Goal: Book appointment/travel/reservation

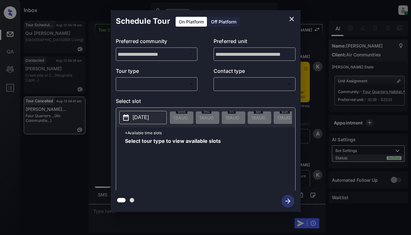
scroll to position [1318, 0]
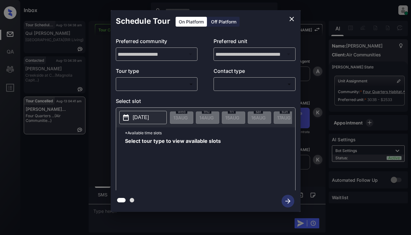
click at [167, 89] on div "​ ​" at bounding box center [157, 84] width 82 height 14
click at [167, 87] on body "Inbox [PERSON_NAME] Online Set yourself offline Set yourself on break Profile S…" at bounding box center [205, 117] width 411 height 235
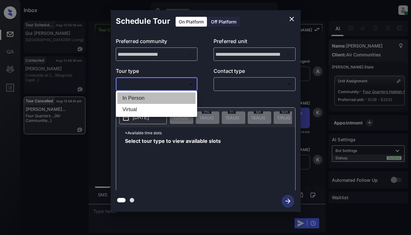
click at [168, 95] on li "In Person" at bounding box center [156, 97] width 78 height 11
type input "********"
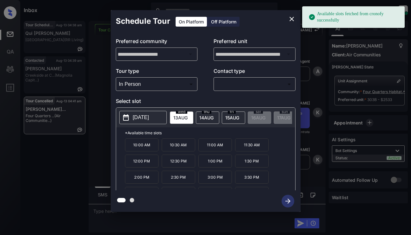
click at [141, 117] on p "[DATE]" at bounding box center [141, 118] width 16 height 8
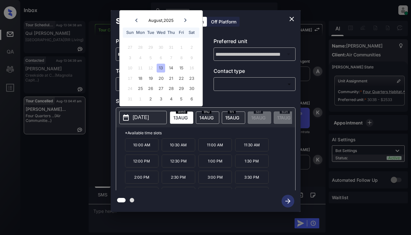
click at [294, 18] on icon "close" at bounding box center [292, 19] width 8 height 8
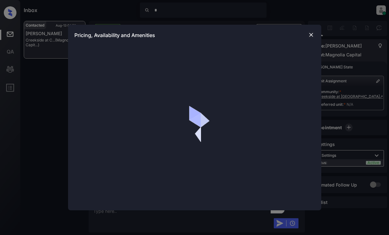
scroll to position [555, 0]
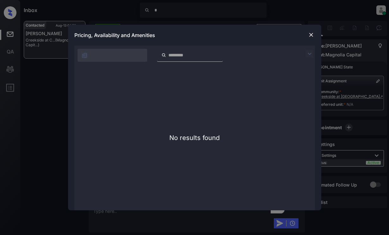
click at [311, 35] on img at bounding box center [311, 35] width 6 height 6
